Goal: Task Accomplishment & Management: Manage account settings

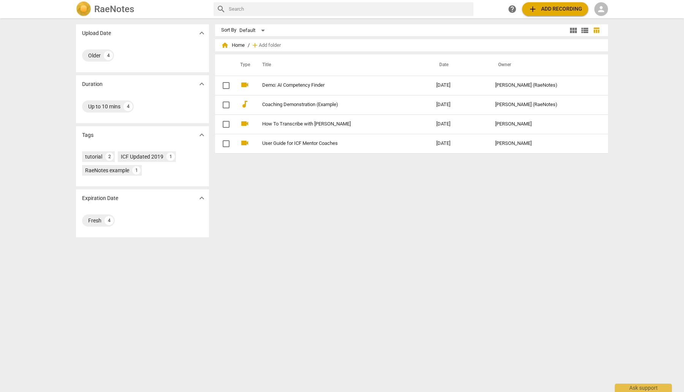
click at [601, 11] on span "person" at bounding box center [601, 9] width 9 height 9
click at [606, 23] on li "Login" at bounding box center [608, 18] width 27 height 18
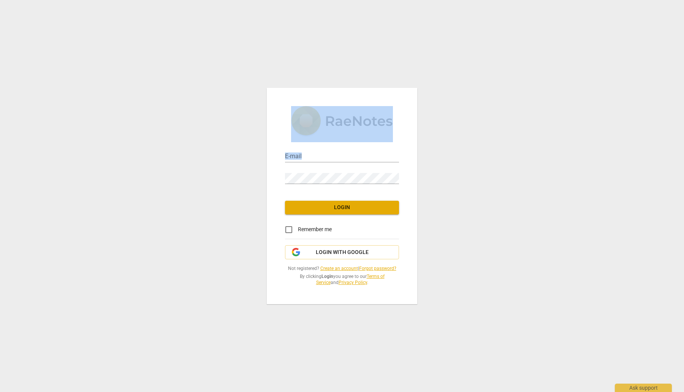
drag, startPoint x: 606, startPoint y: 23, endPoint x: 337, endPoint y: 156, distance: 299.9
click at [337, 156] on div "E-mail Password Login Remember me Login with Google Not registered? Create an a…" at bounding box center [342, 196] width 684 height 392
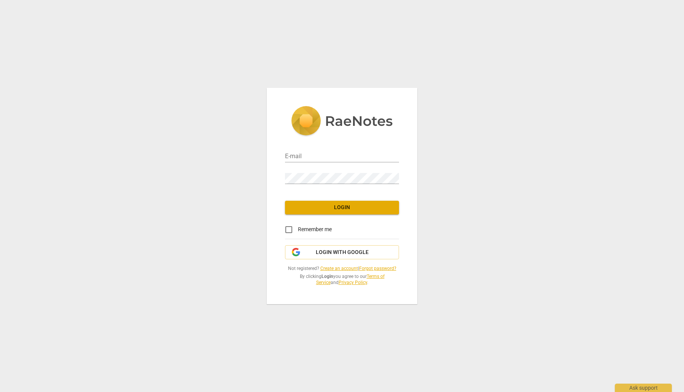
click at [337, 156] on input "email" at bounding box center [342, 156] width 114 height 11
type input "[PERSON_NAME][EMAIL_ADDRESS][DOMAIN_NAME]"
click at [135, 184] on div "E-mail [PERSON_NAME][EMAIL_ADDRESS][DOMAIN_NAME] Password Login Remember me Log…" at bounding box center [342, 196] width 684 height 392
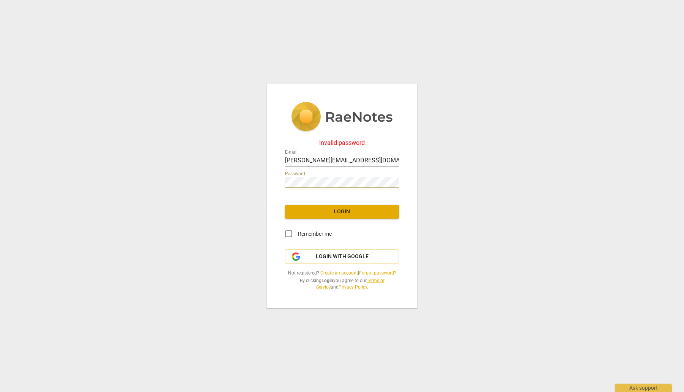
click at [204, 190] on div "Invalid password E-mail [PERSON_NAME][EMAIL_ADDRESS][DOMAIN_NAME] Password Logi…" at bounding box center [342, 196] width 684 height 392
click at [268, 176] on div "Invalid password E-mail [PERSON_NAME][EMAIL_ADDRESS][DOMAIN_NAME] Password Logi…" at bounding box center [342, 196] width 151 height 225
click at [334, 214] on span "Login" at bounding box center [342, 212] width 102 height 8
click at [134, 189] on div "Invalid password E-mail [PERSON_NAME][EMAIL_ADDRESS][DOMAIN_NAME] Password Logi…" at bounding box center [342, 196] width 684 height 392
click at [308, 211] on span "Login" at bounding box center [342, 212] width 102 height 8
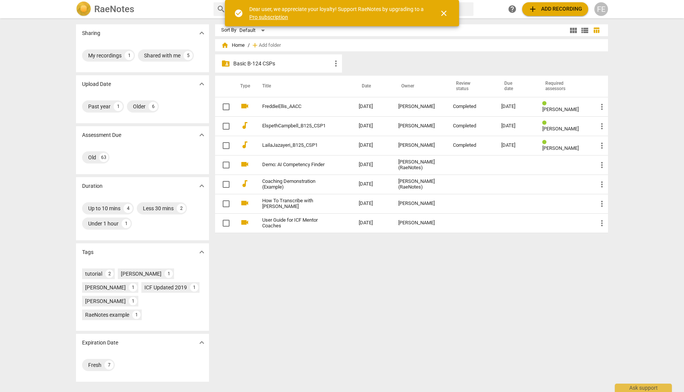
click at [294, 108] on link "FreddieEllis_AACC" at bounding box center [296, 107] width 69 height 6
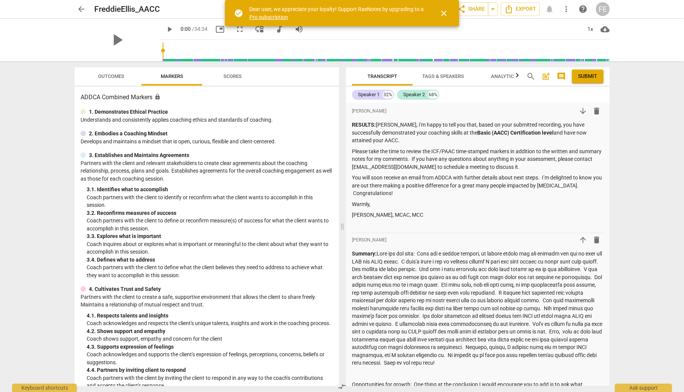
click at [606, 10] on div "FE" at bounding box center [603, 9] width 14 height 14
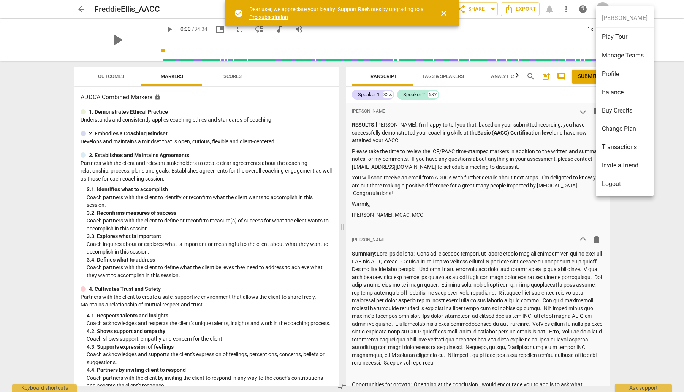
click at [618, 75] on li "Profile" at bounding box center [625, 74] width 58 height 18
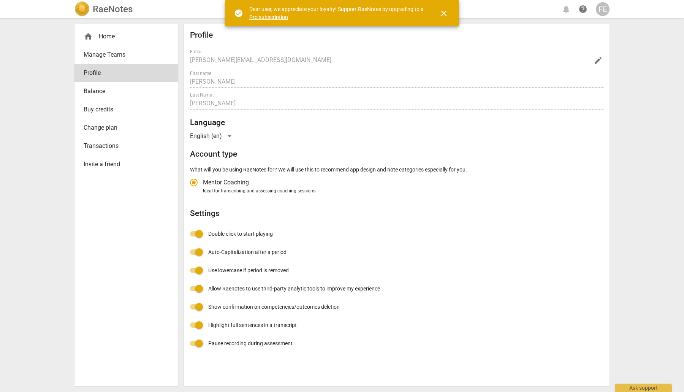
radio input "false"
click at [114, 54] on span "Manage Teams" at bounding box center [123, 54] width 79 height 9
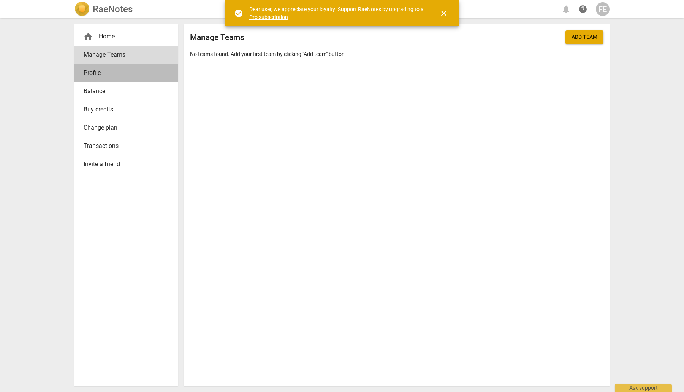
click at [106, 74] on span "Profile" at bounding box center [123, 72] width 79 height 9
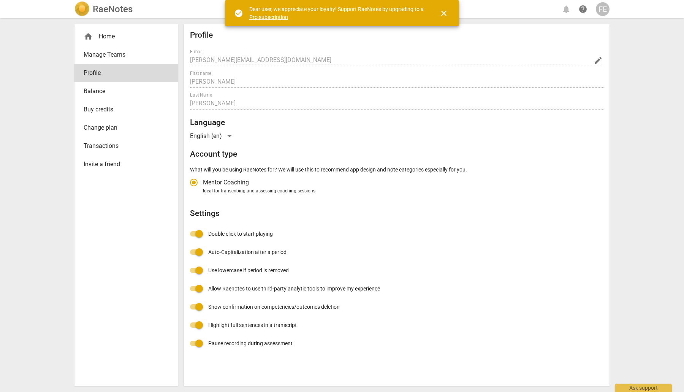
radio input "false"
click at [570, 10] on div "RaeNotes notifications help FE" at bounding box center [342, 9] width 535 height 15
click at [565, 10] on div "RaeNotes notifications help FE" at bounding box center [342, 9] width 535 height 15
click at [606, 11] on div "FE" at bounding box center [603, 9] width 14 height 14
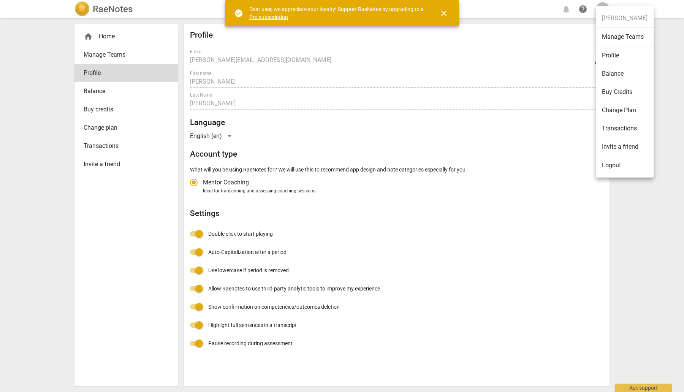
click at [87, 34] on div at bounding box center [342, 196] width 684 height 392
